Goal: Task Accomplishment & Management: Complete application form

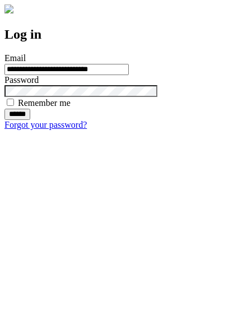
type input "**********"
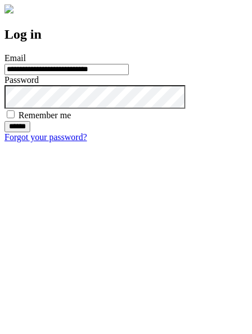
click at [30, 132] on input "******" at bounding box center [17, 126] width 26 height 11
